Goal: Information Seeking & Learning: Learn about a topic

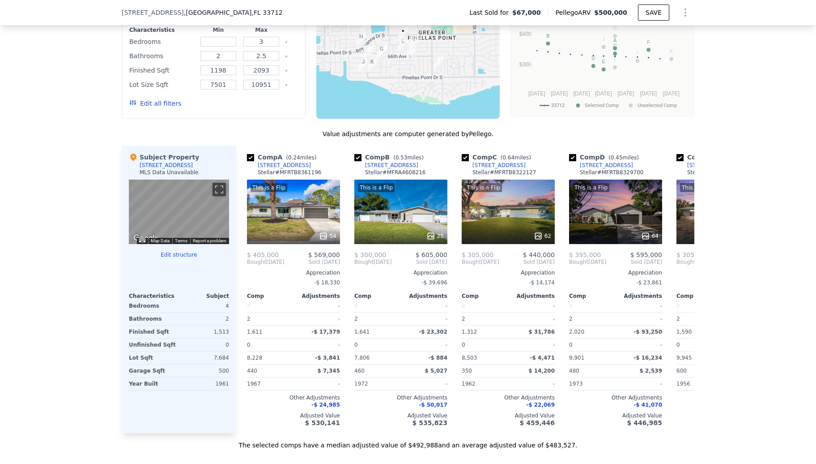
scroll to position [716, 0]
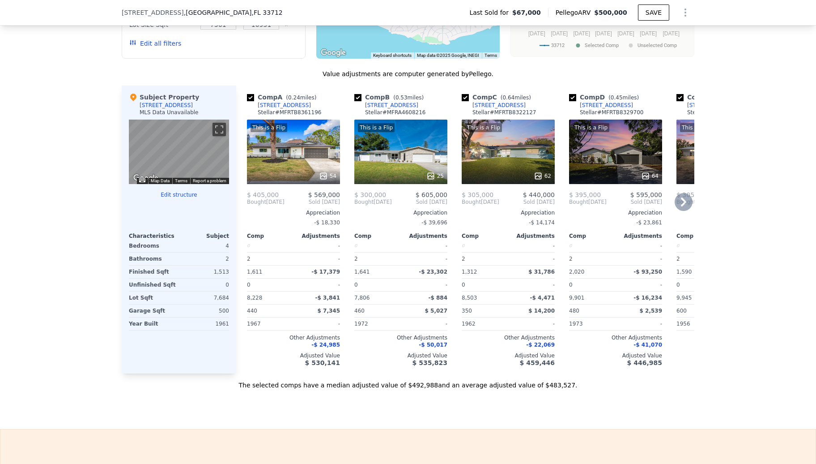
click at [382, 149] on div "This is a Flip 25" at bounding box center [400, 152] width 93 height 64
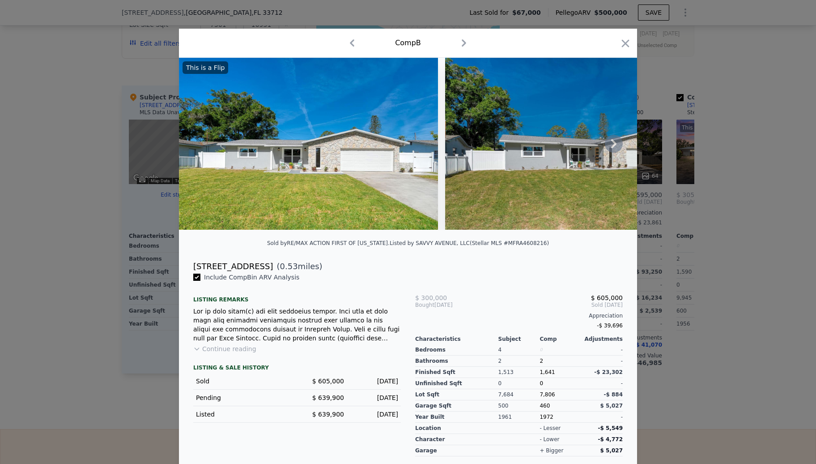
click at [615, 148] on icon at bounding box center [614, 144] width 18 height 18
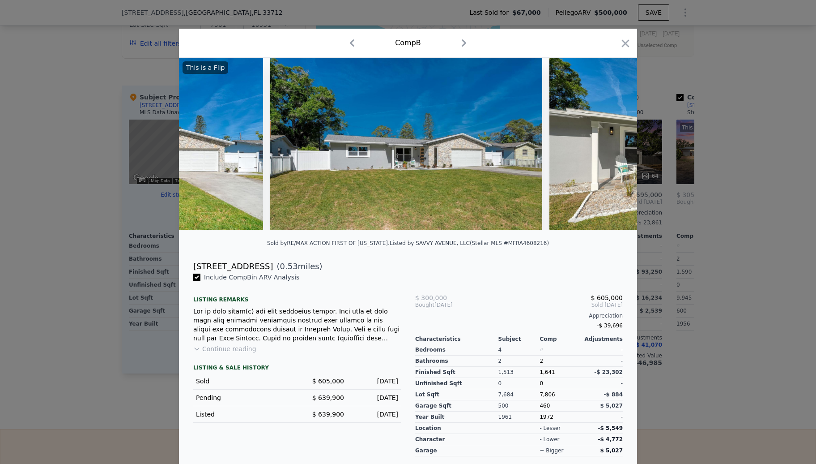
scroll to position [0, 215]
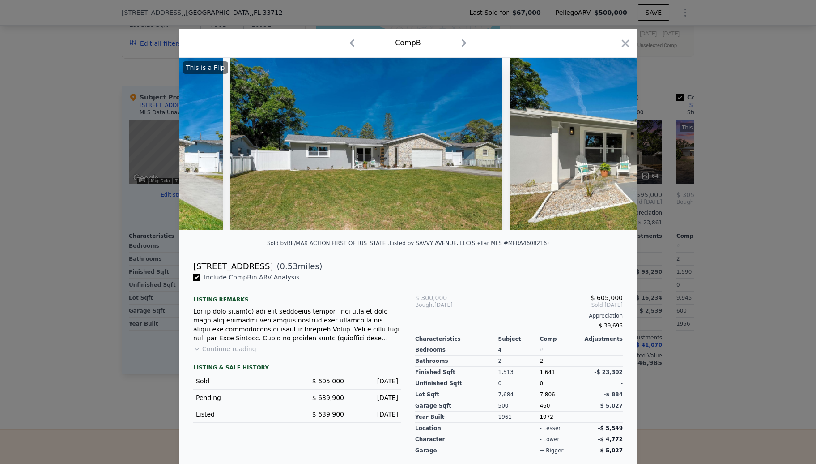
click at [615, 148] on img at bounding box center [643, 144] width 267 height 172
click at [611, 148] on icon at bounding box center [613, 143] width 5 height 9
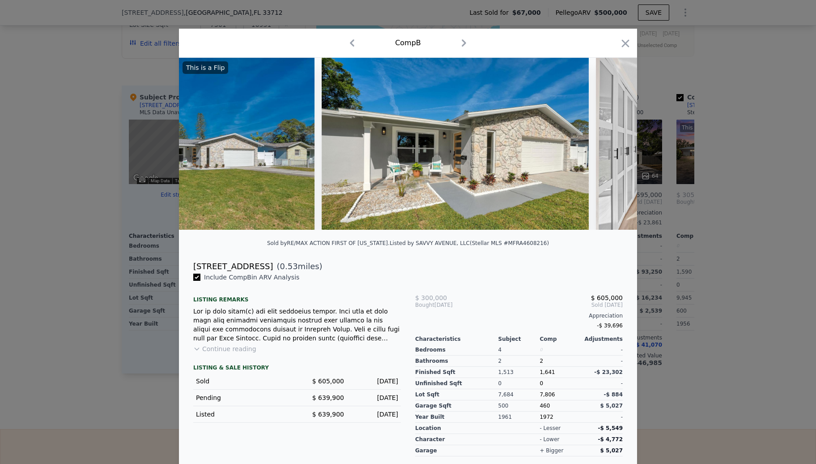
scroll to position [0, 430]
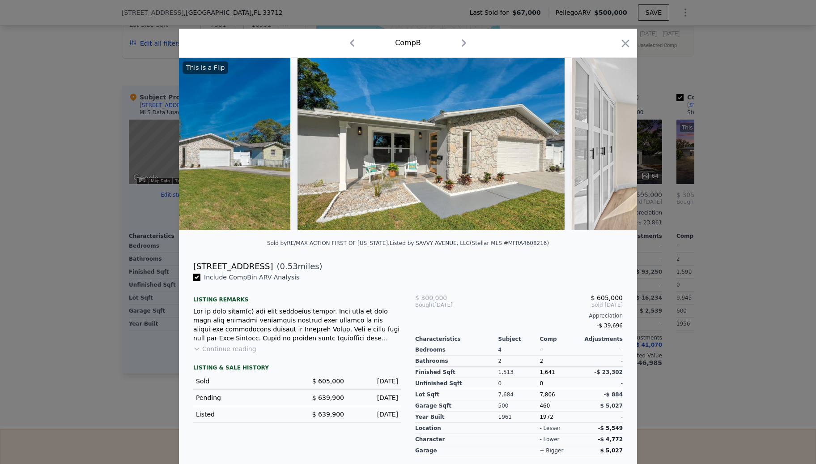
click at [611, 148] on img at bounding box center [701, 144] width 258 height 172
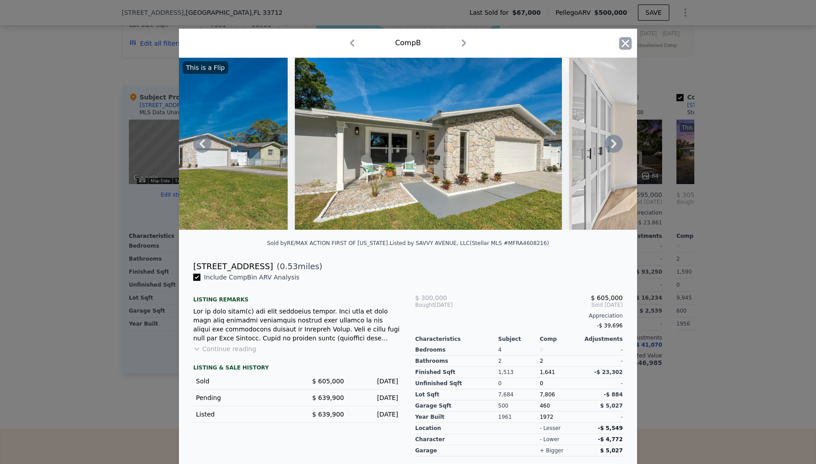
click at [623, 44] on icon "button" at bounding box center [626, 43] width 8 height 8
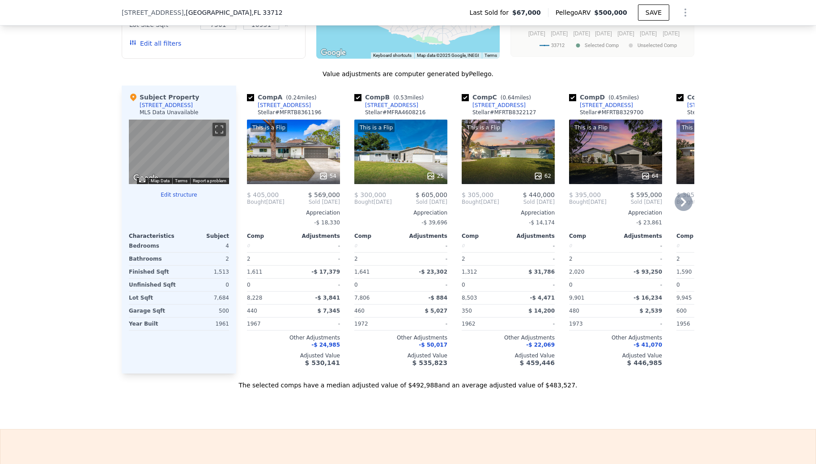
click at [601, 152] on div "This is a Flip 64" at bounding box center [615, 152] width 93 height 64
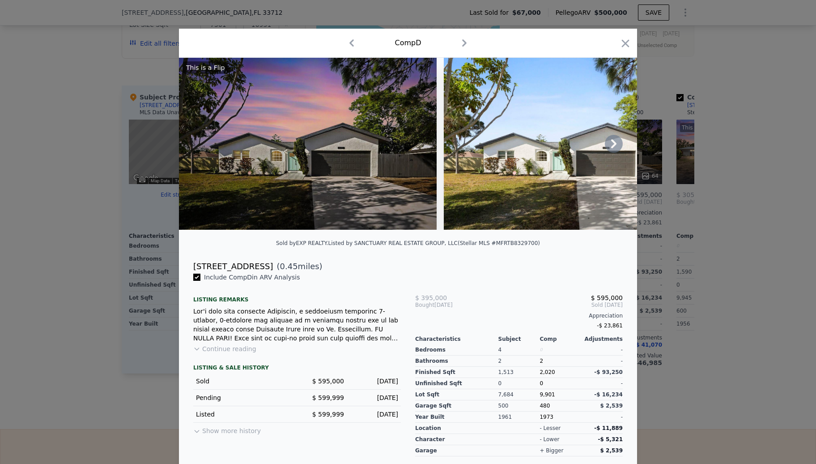
click at [612, 147] on icon at bounding box center [614, 144] width 18 height 18
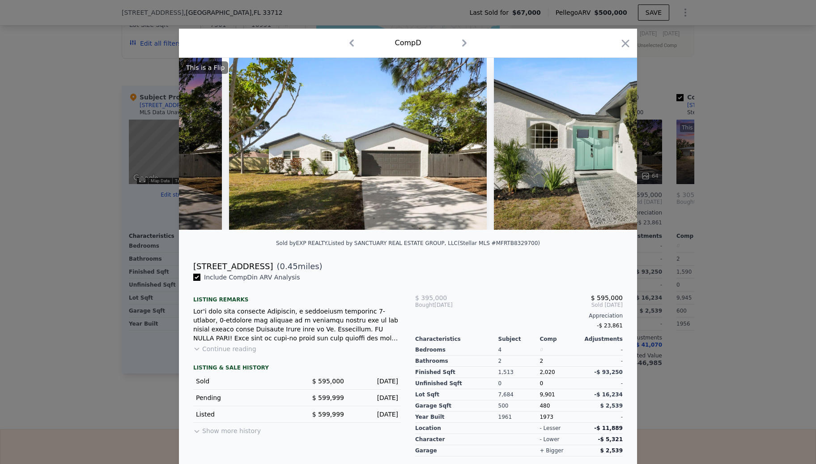
click at [612, 147] on img at bounding box center [623, 144] width 258 height 172
click at [612, 147] on icon at bounding box center [614, 144] width 18 height 18
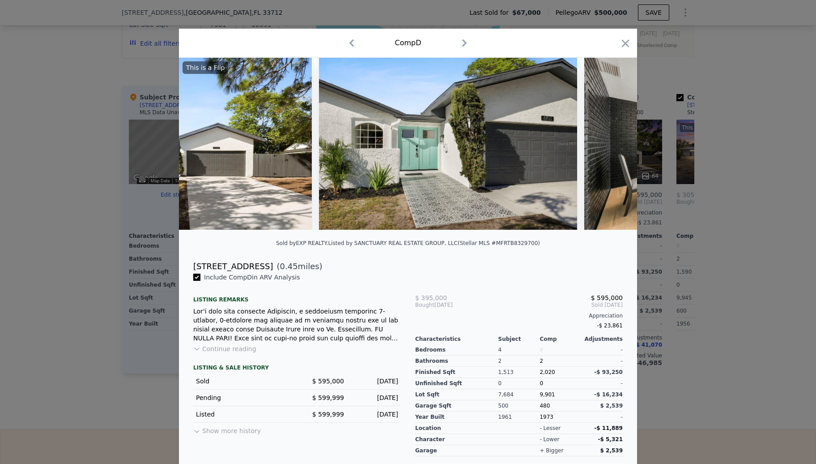
scroll to position [0, 430]
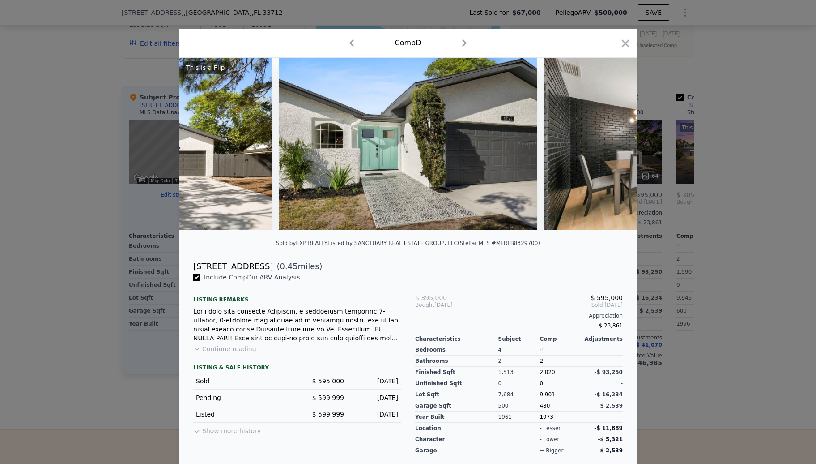
click at [612, 147] on div "This is a Flip" at bounding box center [408, 144] width 458 height 172
click at [612, 144] on icon at bounding box center [614, 144] width 18 height 18
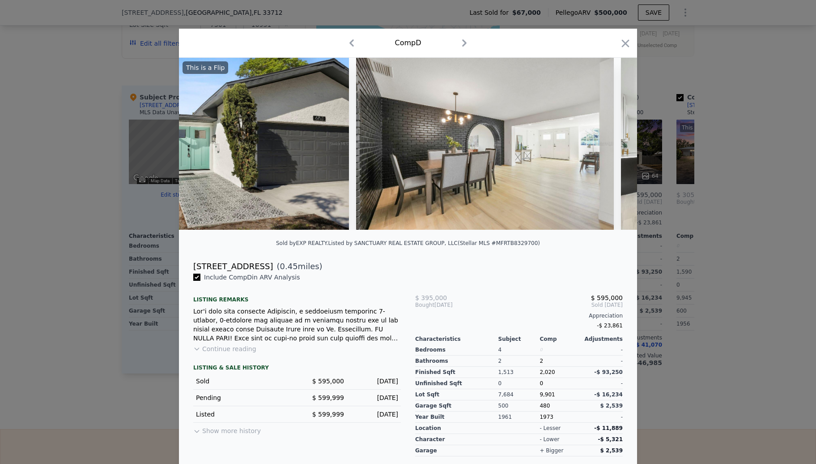
scroll to position [0, 645]
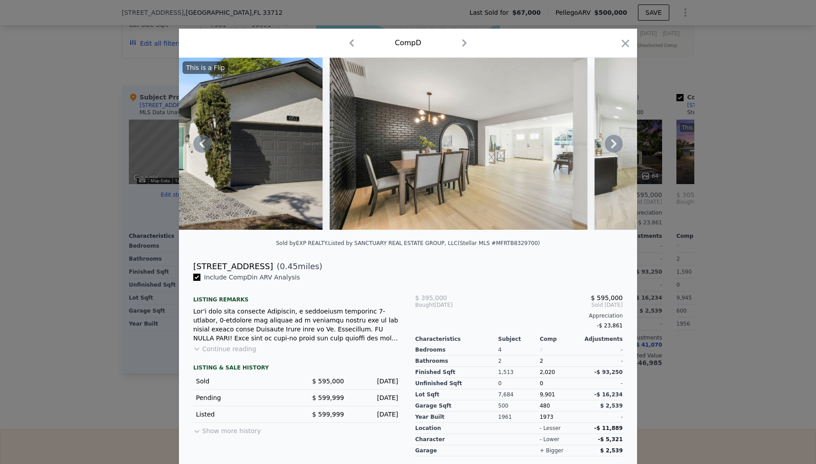
click at [612, 144] on div "This is a Flip" at bounding box center [408, 144] width 458 height 172
click at [612, 144] on icon at bounding box center [614, 144] width 18 height 18
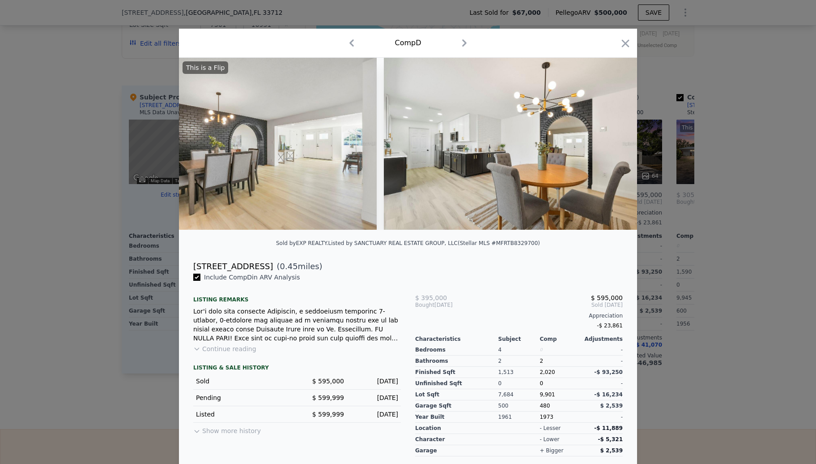
scroll to position [0, 859]
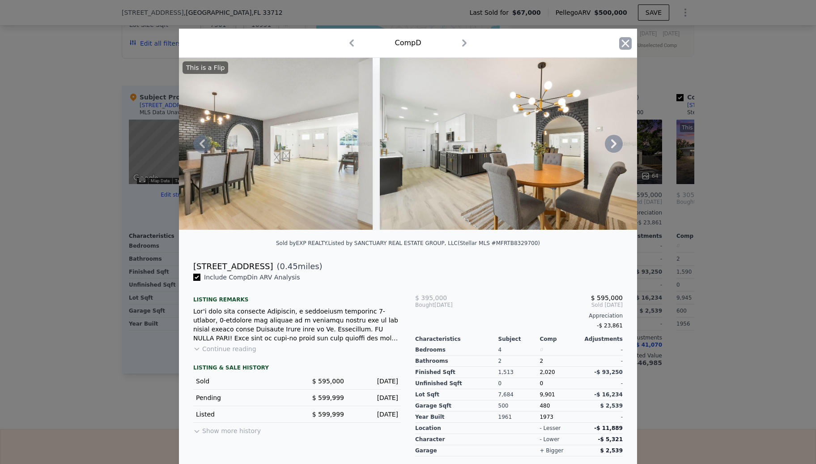
click at [619, 48] on icon "button" at bounding box center [625, 43] width 13 height 13
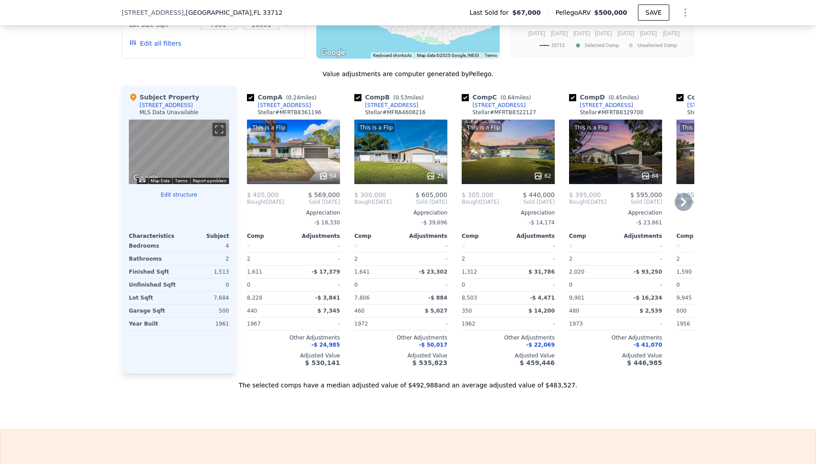
click at [677, 206] on icon at bounding box center [684, 202] width 18 height 18
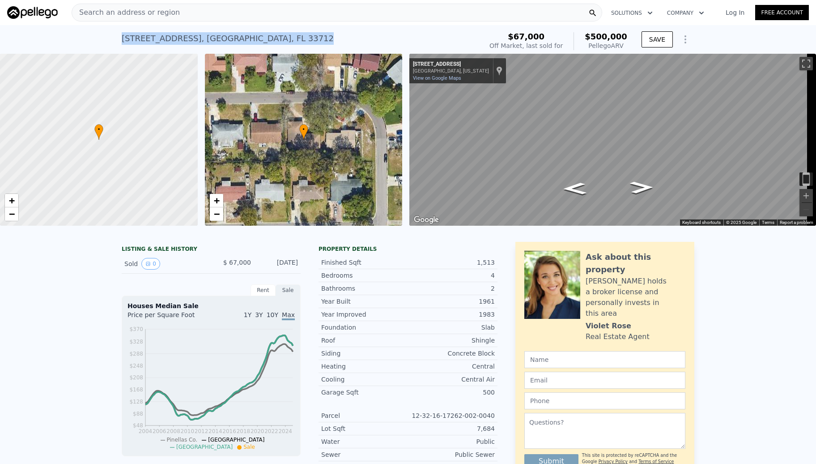
drag, startPoint x: 117, startPoint y: 38, endPoint x: 272, endPoint y: 43, distance: 154.9
click at [272, 43] on div "[STREET_ADDRESS] Sold [DATE] for $67k (~ARV $500k ) $67,000 Off Market, last so…" at bounding box center [408, 39] width 816 height 29
copy div "[STREET_ADDRESS]"
